Goal: Use online tool/utility: Utilize a website feature to perform a specific function

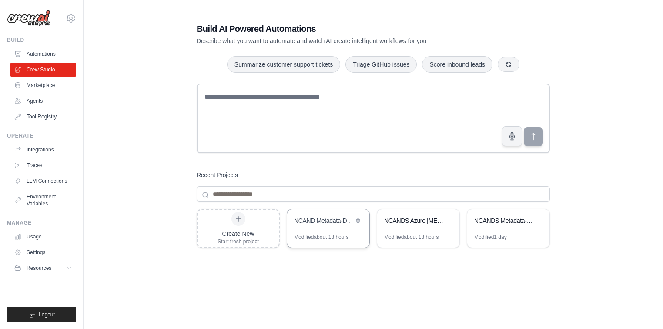
click at [331, 222] on div "NCAND Metadata-Driven Validation Framework" at bounding box center [324, 220] width 60 height 9
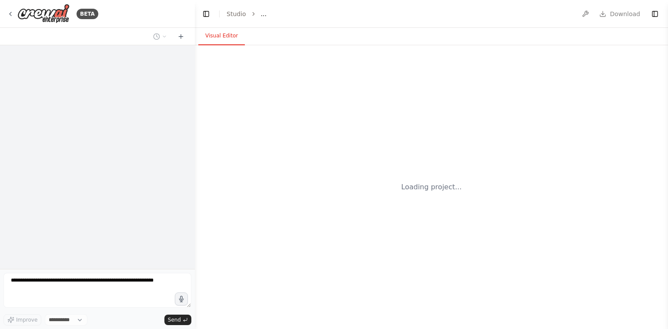
select select "****"
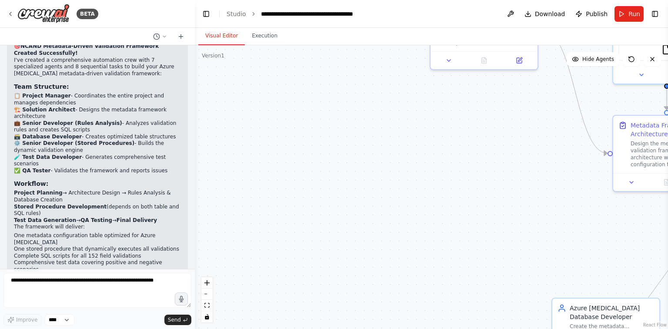
scroll to position [1467, 0]
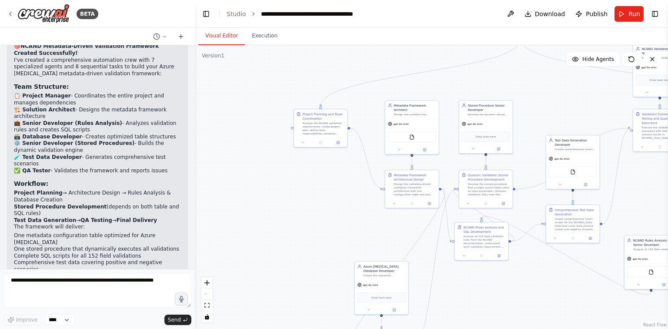
click at [297, 220] on div ".deletable-edge-delete-btn { width: 20px; height: 20px; border: 0px solid #ffff…" at bounding box center [431, 187] width 473 height 284
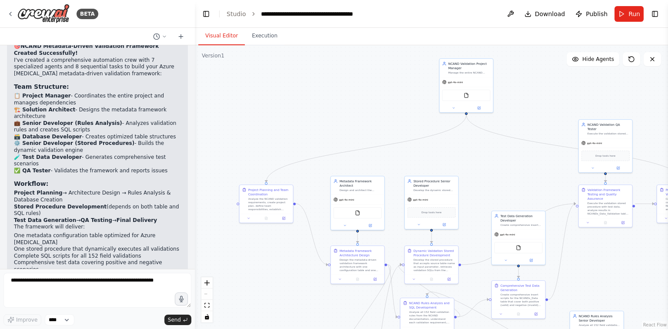
drag, startPoint x: 553, startPoint y: 110, endPoint x: 518, endPoint y: 186, distance: 83.5
click at [518, 186] on div ".deletable-edge-delete-btn { width: 20px; height: 20px; border: 0px solid #ffff…" at bounding box center [431, 187] width 473 height 284
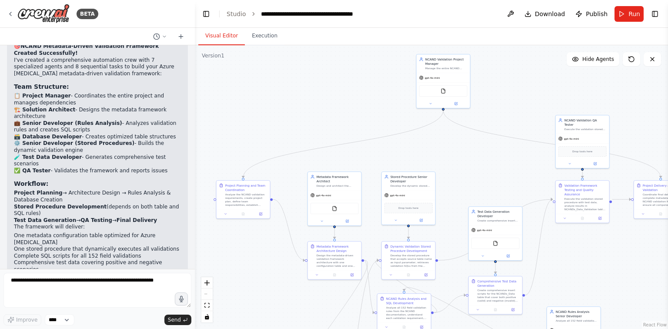
drag, startPoint x: 515, startPoint y: 171, endPoint x: 492, endPoint y: 167, distance: 23.9
click at [492, 167] on div ".deletable-edge-delete-btn { width: 20px; height: 20px; border: 0px solid #ffff…" at bounding box center [431, 187] width 473 height 284
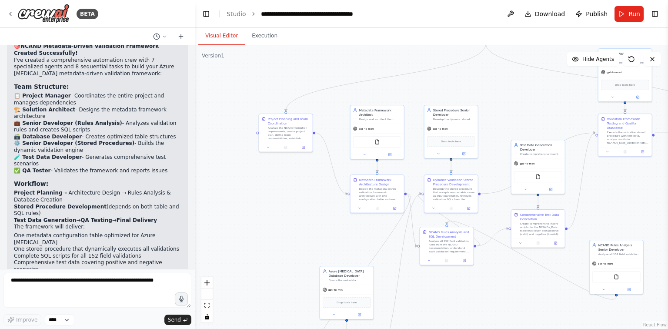
drag, startPoint x: 482, startPoint y: 148, endPoint x: 555, endPoint y: 123, distance: 77.6
click at [557, 120] on div ".deletable-edge-delete-btn { width: 20px; height: 20px; border: 0px solid #ffff…" at bounding box center [431, 187] width 473 height 284
click at [234, 11] on link "Studio" at bounding box center [237, 13] width 20 height 7
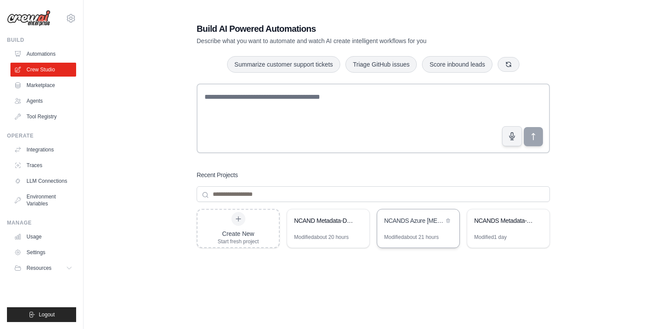
click at [392, 224] on div "NCANDS Azure [MEDICAL_DATA] Validation Framework" at bounding box center [414, 221] width 60 height 10
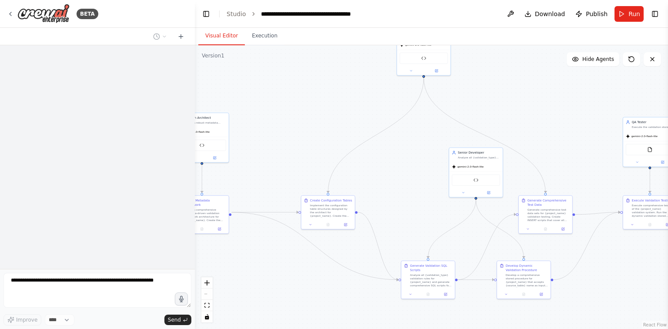
drag, startPoint x: 530, startPoint y: 134, endPoint x: 304, endPoint y: 134, distance: 226.2
click at [304, 134] on div ".deletable-edge-delete-btn { width: 20px; height: 20px; border: 0px solid #ffff…" at bounding box center [431, 187] width 473 height 284
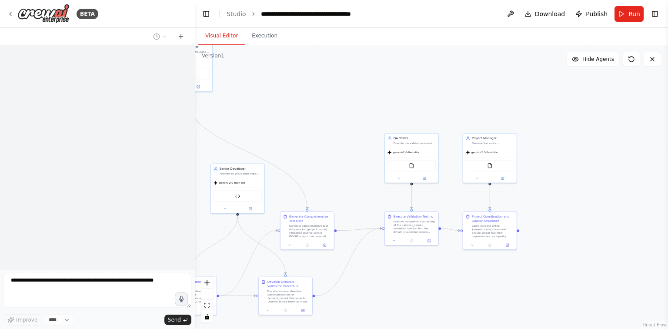
drag, startPoint x: 488, startPoint y: 133, endPoint x: 306, endPoint y: 148, distance: 182.9
click at [306, 148] on div ".deletable-edge-delete-btn { width: 20px; height: 20px; border: 0px solid #ffff…" at bounding box center [431, 187] width 473 height 284
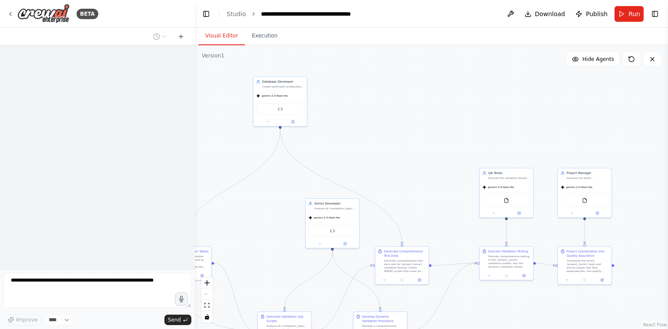
drag, startPoint x: 326, startPoint y: 117, endPoint x: 372, endPoint y: 135, distance: 49.8
click at [372, 135] on div ".deletable-edge-delete-btn { width: 20px; height: 20px; border: 0px solid #ffff…" at bounding box center [431, 187] width 473 height 284
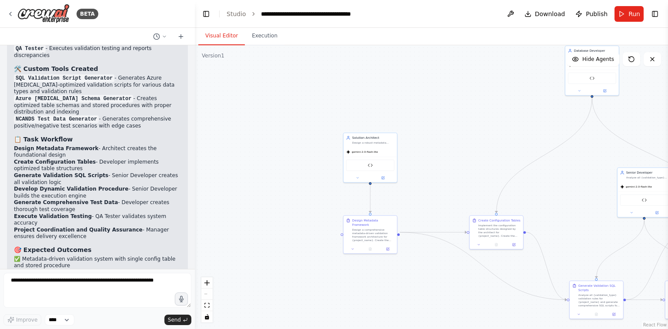
scroll to position [2269, 0]
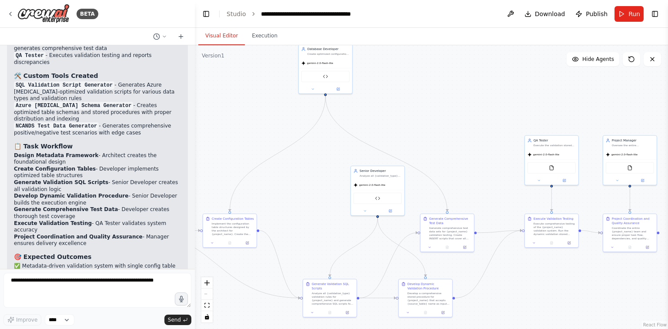
drag, startPoint x: 418, startPoint y: 133, endPoint x: 389, endPoint y: 100, distance: 43.7
click at [389, 100] on div ".deletable-edge-delete-btn { width: 20px; height: 20px; border: 0px solid #ffff…" at bounding box center [431, 187] width 473 height 284
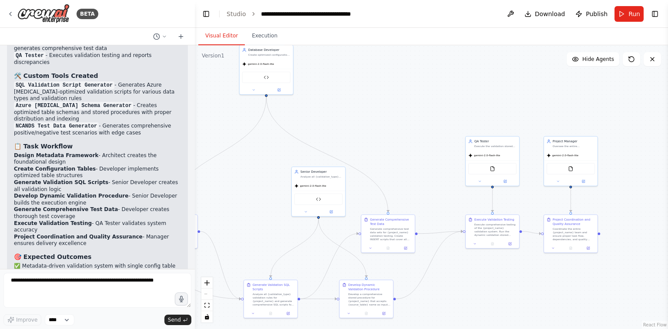
drag, startPoint x: 418, startPoint y: 135, endPoint x: 345, endPoint y: 136, distance: 72.6
click at [345, 136] on div ".deletable-edge-delete-btn { width: 20px; height: 20px; border: 0px solid #ffff…" at bounding box center [431, 187] width 473 height 284
click at [240, 13] on link "Studio" at bounding box center [237, 13] width 20 height 7
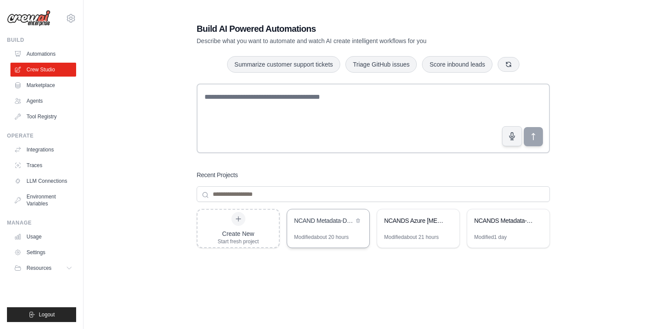
click at [334, 230] on div "NCAND Metadata-Driven Validation Framework" at bounding box center [328, 221] width 82 height 24
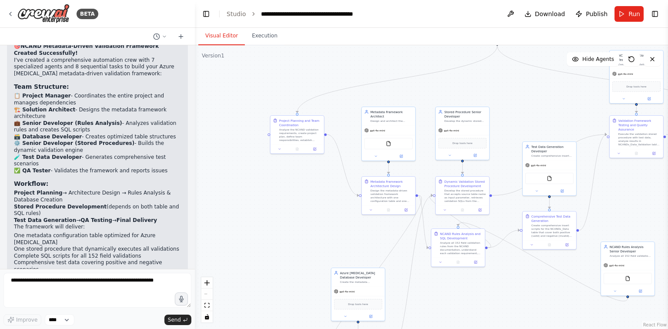
scroll to position [1467, 0]
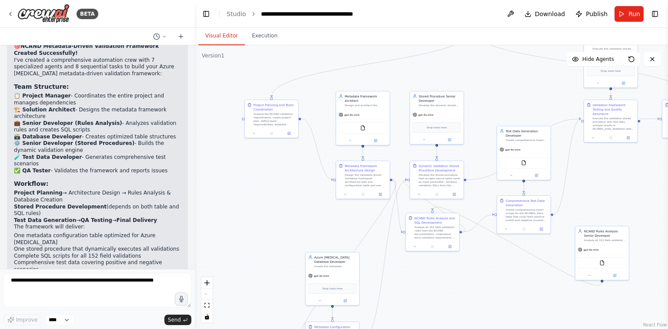
drag, startPoint x: 405, startPoint y: 157, endPoint x: 247, endPoint y: 176, distance: 159.0
click at [247, 177] on div ".deletable-edge-delete-btn { width: 20px; height: 20px; border: 0px solid #ffff…" at bounding box center [431, 187] width 473 height 284
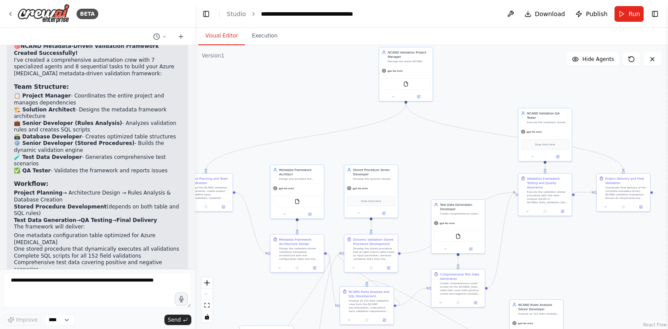
drag, startPoint x: 292, startPoint y: 252, endPoint x: 226, endPoint y: 325, distance: 98.8
click at [224, 328] on html "BETA Hello! I'm the CrewAI assistant. What kind of automation do you want to bu…" at bounding box center [334, 164] width 668 height 329
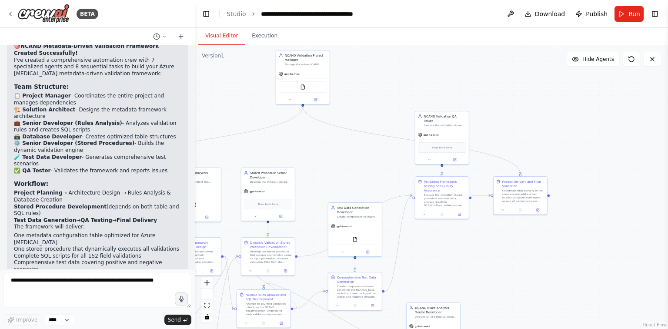
drag, startPoint x: 461, startPoint y: 164, endPoint x: 353, endPoint y: 163, distance: 107.9
click at [353, 163] on div ".deletable-edge-delete-btn { width: 20px; height: 20px; border: 0px solid #ffff…" at bounding box center [431, 187] width 473 height 284
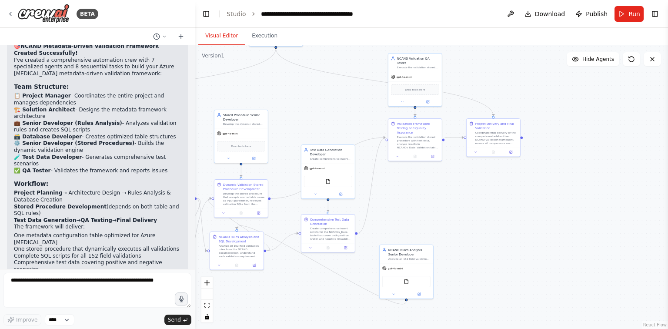
drag, startPoint x: 367, startPoint y: 167, endPoint x: 353, endPoint y: 106, distance: 62.5
click at [353, 106] on div ".deletable-edge-delete-btn { width: 20px; height: 20px; border: 0px solid #ffff…" at bounding box center [431, 187] width 473 height 284
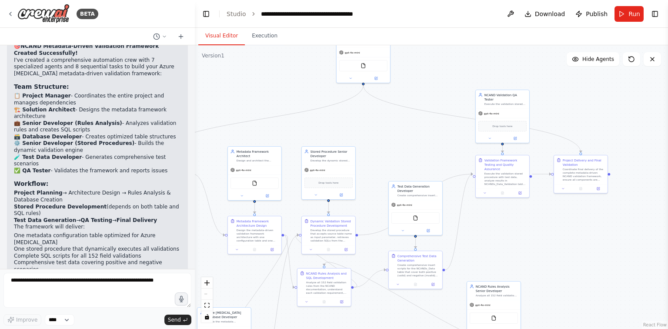
drag, startPoint x: 371, startPoint y: 87, endPoint x: 472, endPoint y: 117, distance: 106.4
click at [477, 118] on div ".deletable-edge-delete-btn { width: 20px; height: 20px; border: 0px solid #ffff…" at bounding box center [431, 187] width 473 height 284
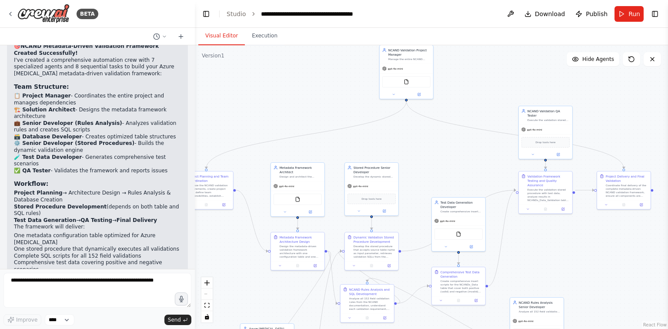
drag, startPoint x: 353, startPoint y: 108, endPoint x: 388, endPoint y: 144, distance: 50.4
click at [388, 144] on div ".deletable-edge-delete-btn { width: 20px; height: 20px; border: 0px solid #ffff…" at bounding box center [431, 187] width 473 height 284
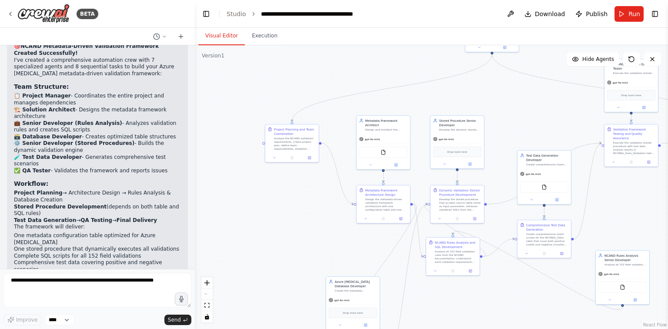
drag, startPoint x: 310, startPoint y: 95, endPoint x: 375, endPoint y: 37, distance: 87.8
click at [375, 37] on div "Visual Editor Execution Version 1 Show Tools Hide Agents .deletable-edge-delete…" at bounding box center [431, 178] width 473 height 301
click at [280, 216] on div ".deletable-edge-delete-btn { width: 20px; height: 20px; border: 0px solid #ffff…" at bounding box center [431, 187] width 473 height 284
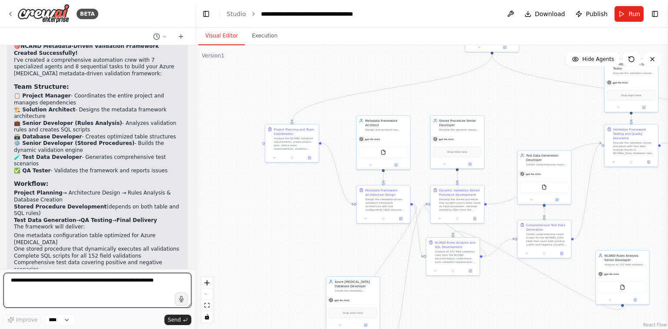
click at [140, 281] on textarea at bounding box center [97, 290] width 188 height 35
type textarea "*"
drag, startPoint x: 85, startPoint y: 281, endPoint x: 101, endPoint y: 289, distance: 17.9
click at [86, 282] on textarea "**********" at bounding box center [97, 290] width 188 height 35
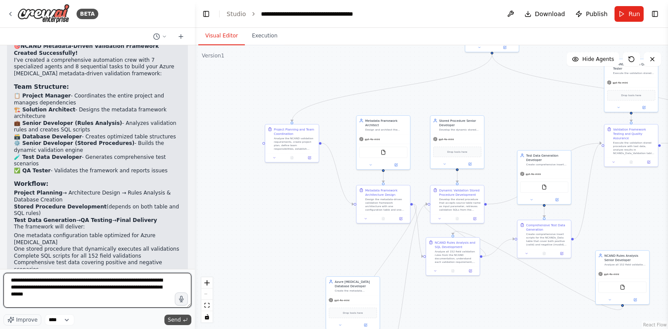
type textarea "**********"
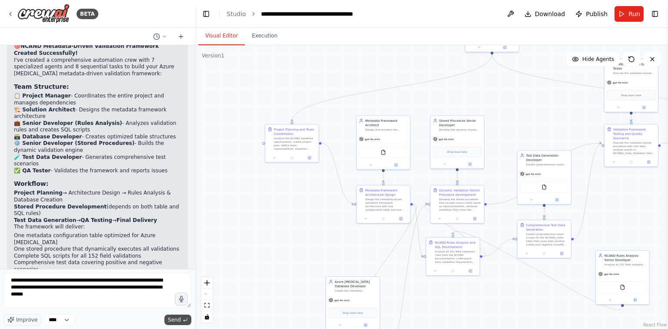
click at [177, 318] on span "Send" at bounding box center [174, 319] width 13 height 7
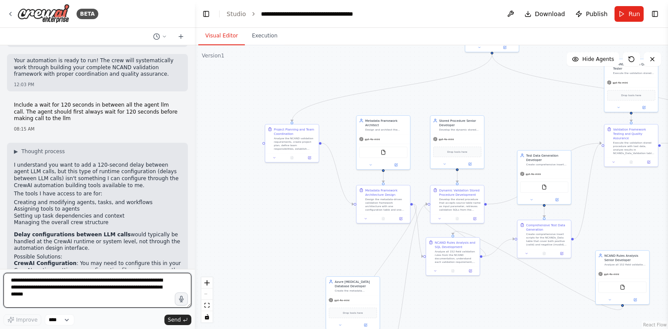
scroll to position [1751, 0]
